Goal: Complete application form

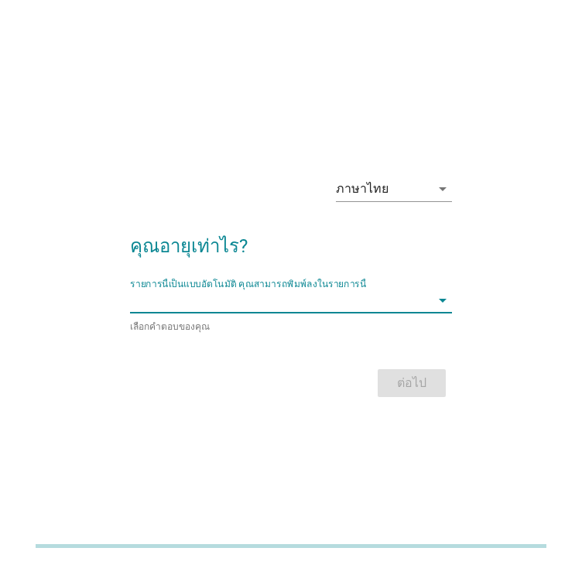
click at [345, 304] on input "รายการนี้เป็นแบบอัตโนมัติ คุณสามารถพิมพ์ลงในรายการนี้" at bounding box center [280, 300] width 300 height 25
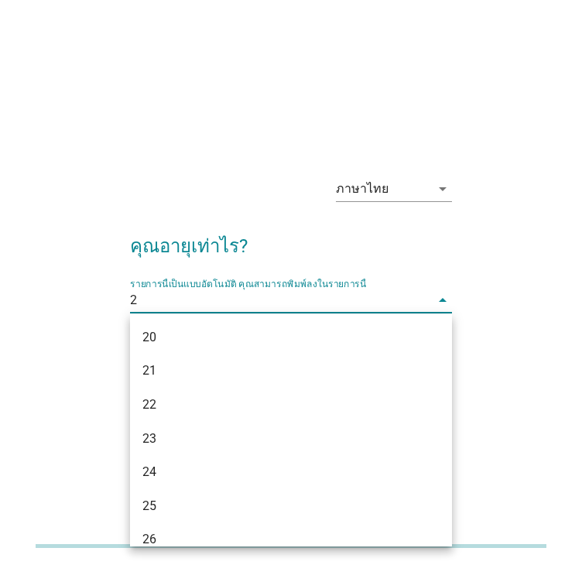
type input "21"
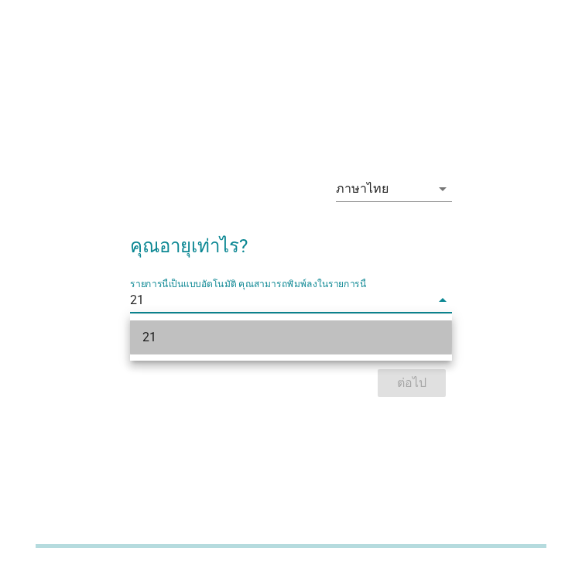
click at [347, 326] on div "21" at bounding box center [291, 338] width 322 height 34
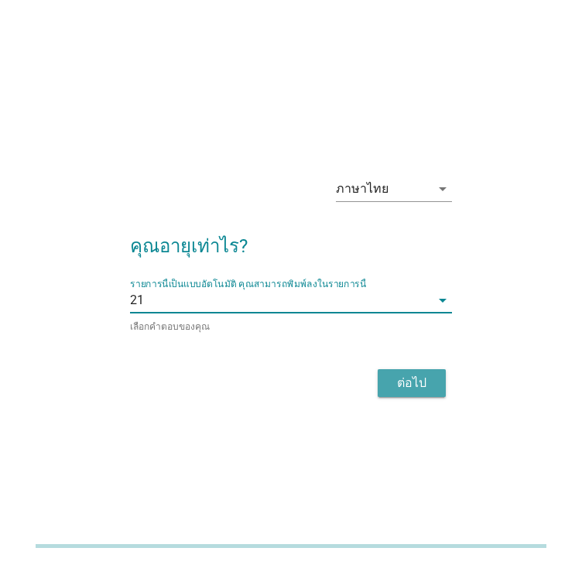
click at [403, 379] on div "ต่อไป" at bounding box center [411, 383] width 43 height 19
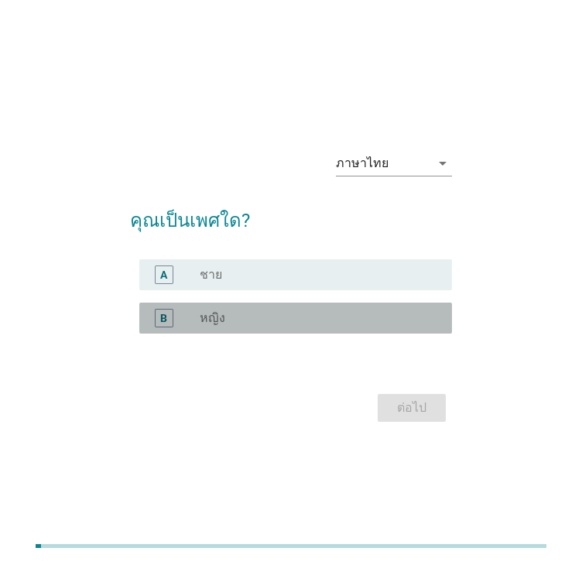
click at [341, 326] on div "radio_button_unchecked หญิง" at bounding box center [320, 318] width 240 height 19
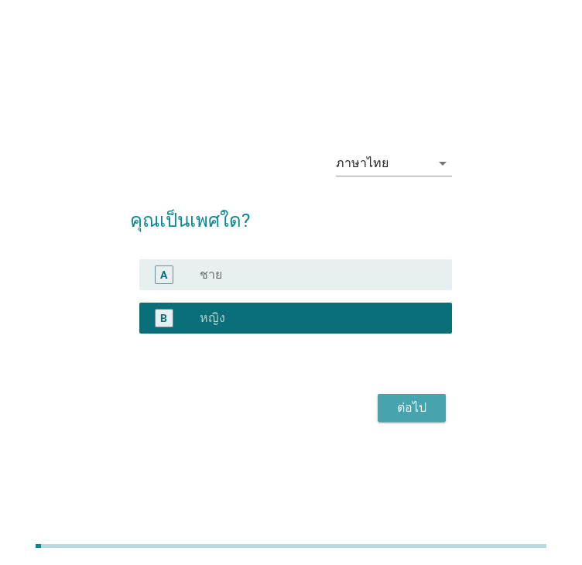
click at [412, 413] on div "ต่อไป" at bounding box center [411, 408] width 43 height 19
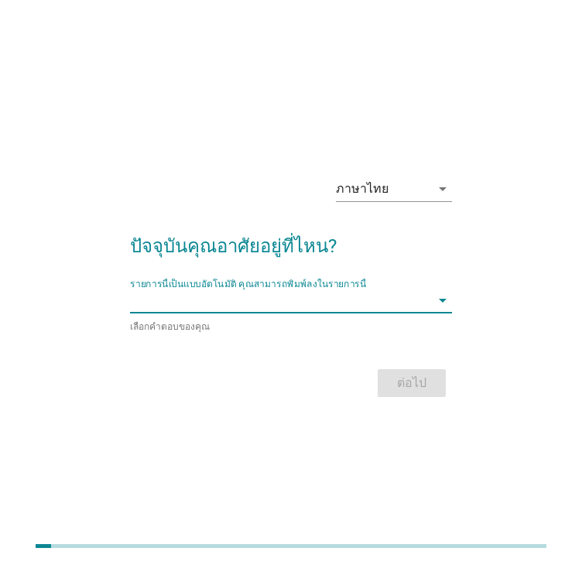
click at [317, 297] on input "รายการนี้เป็นแบบอัตโนมัติ คุณสามารถพิมพ์ลงในรายการนี้" at bounding box center [280, 300] width 300 height 25
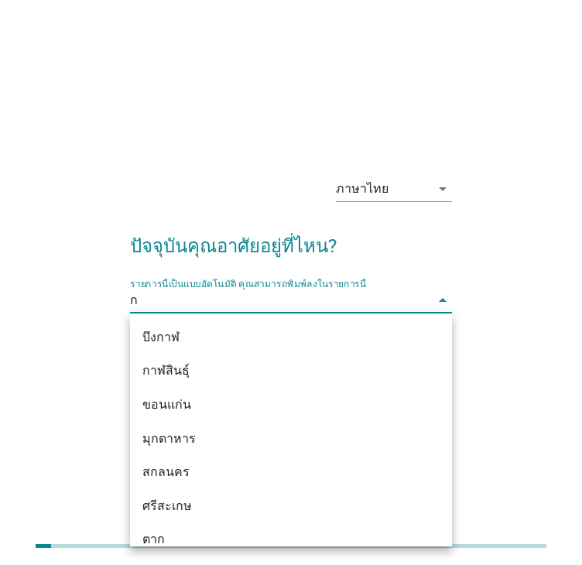
type input "กร"
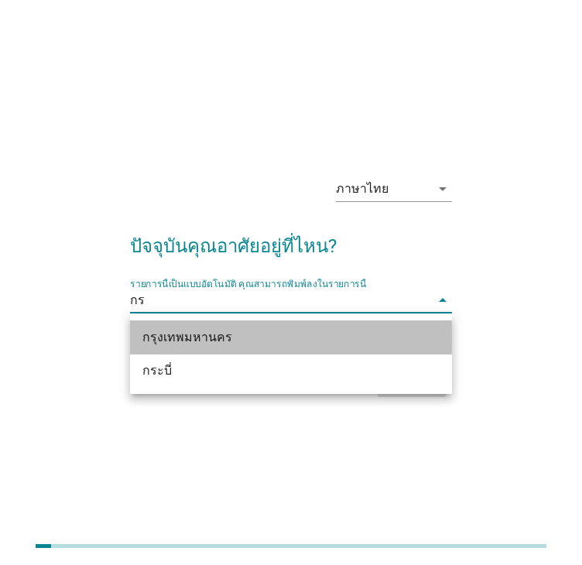
click at [316, 336] on div "กรุงเทพมหานคร" at bounding box center [278, 337] width 273 height 19
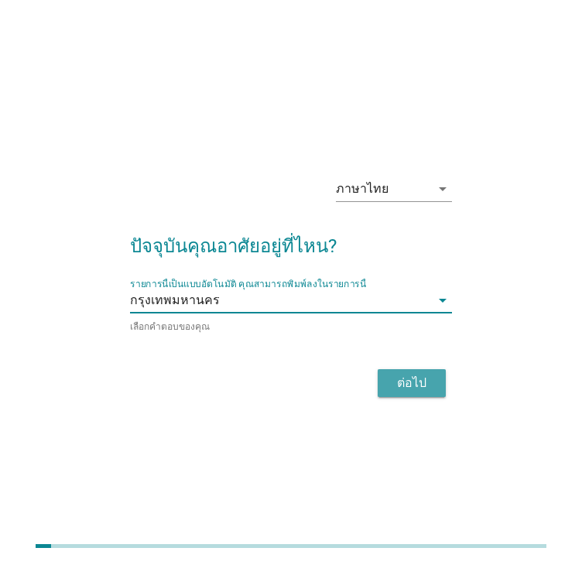
click at [408, 382] on div "ต่อไป" at bounding box center [411, 383] width 43 height 19
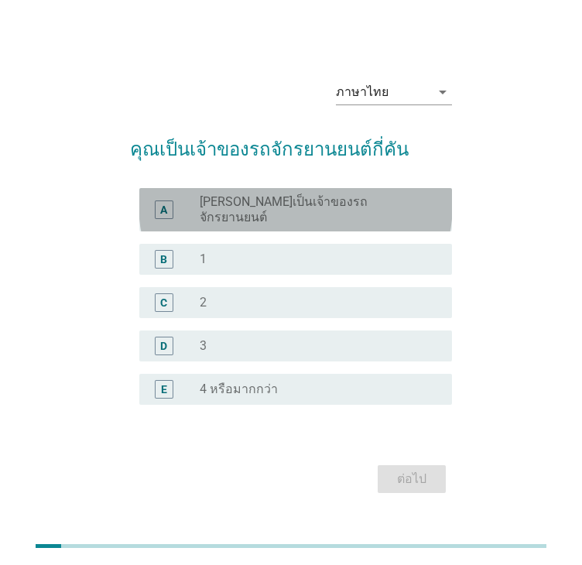
click at [333, 222] on div "A radio_button_unchecked [PERSON_NAME]เป็นเจ้าของรถจักรยานยนต์" at bounding box center [295, 209] width 313 height 43
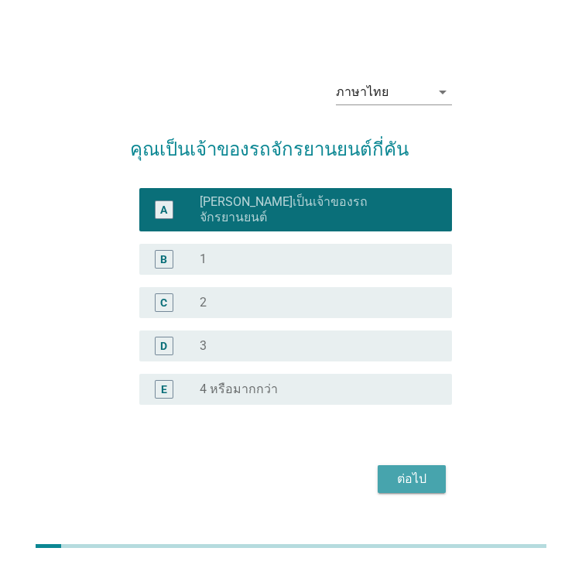
click at [409, 476] on div "ต่อไป" at bounding box center [411, 479] width 43 height 19
